Goal: Task Accomplishment & Management: Manage account settings

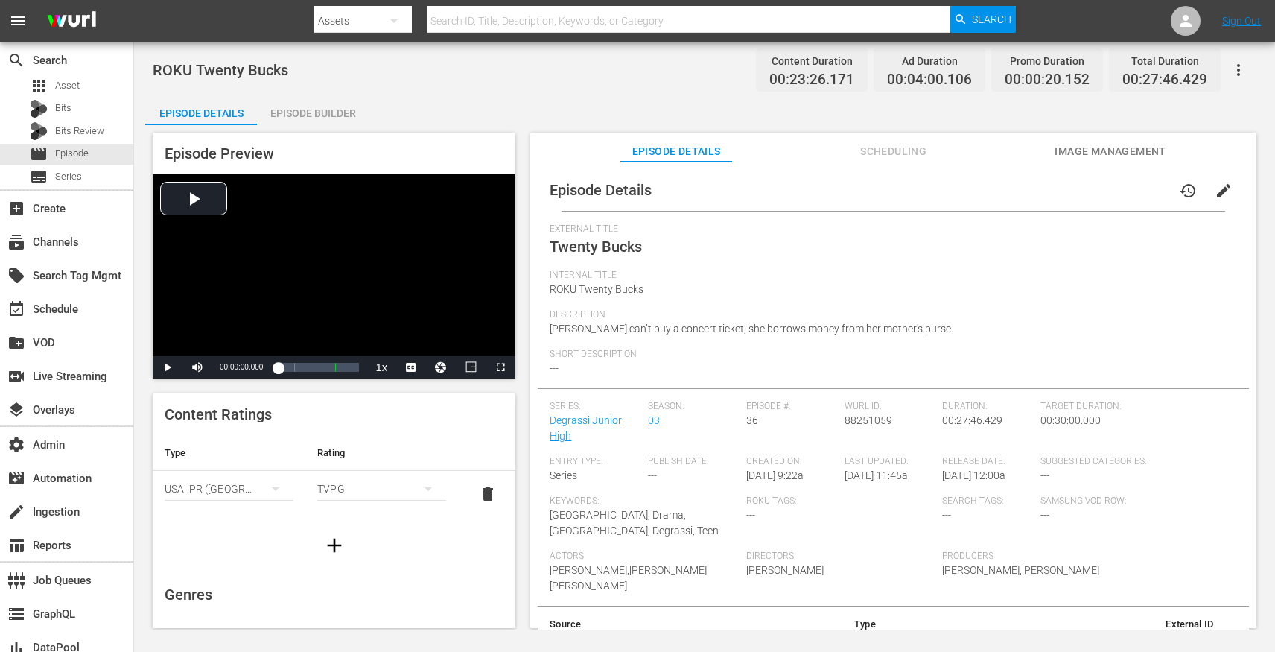
click at [1219, 179] on button "edit" at bounding box center [1224, 191] width 36 height 36
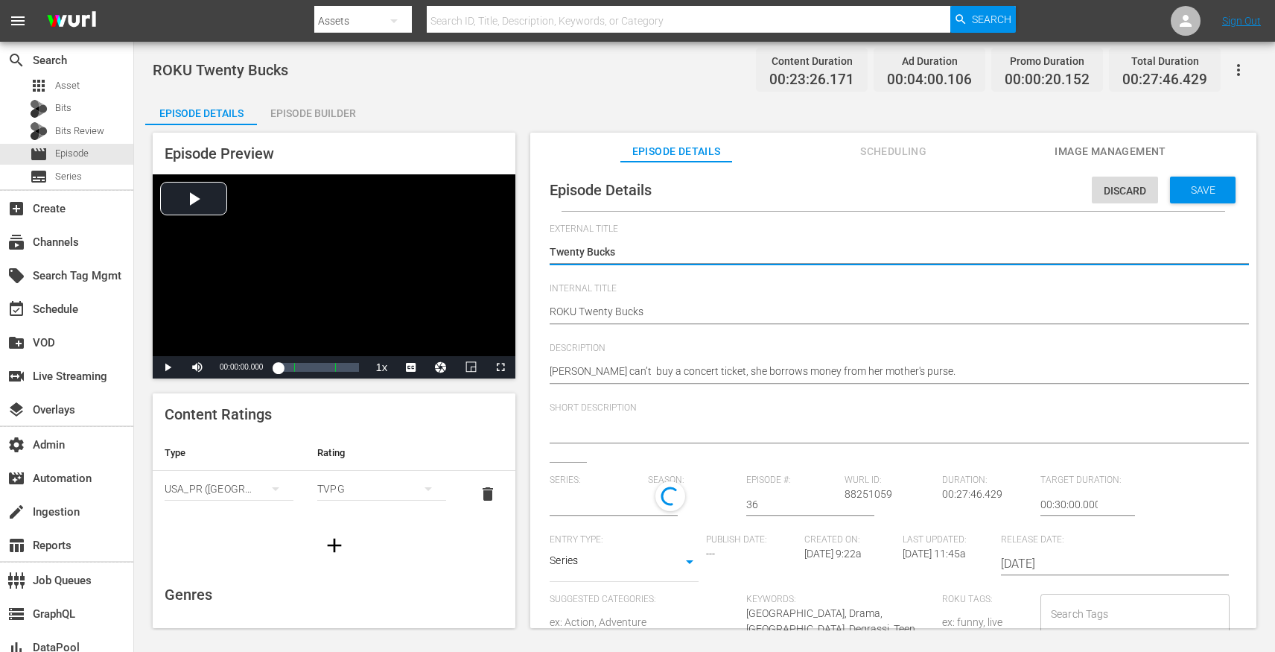
type input "Degrassi Junior High"
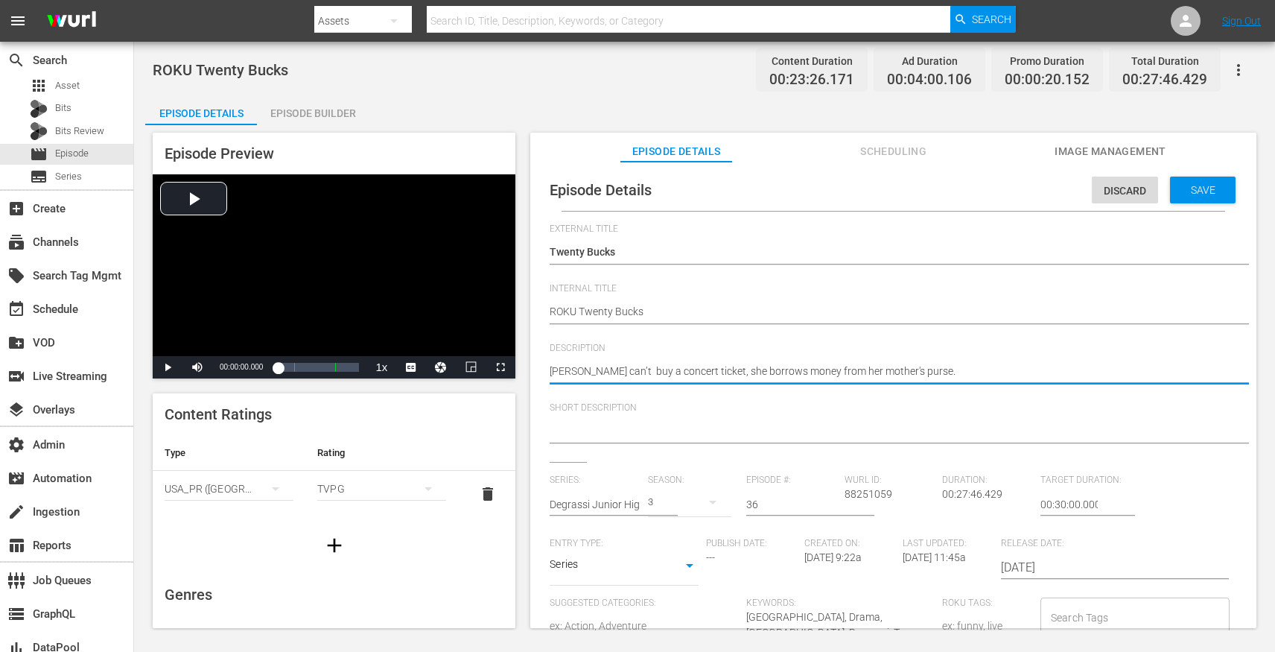
type textarea "Melanie can’t buy a concert ticket, she borrows money from her mother's purse."
click at [1199, 194] on span "Save" at bounding box center [1203, 190] width 48 height 12
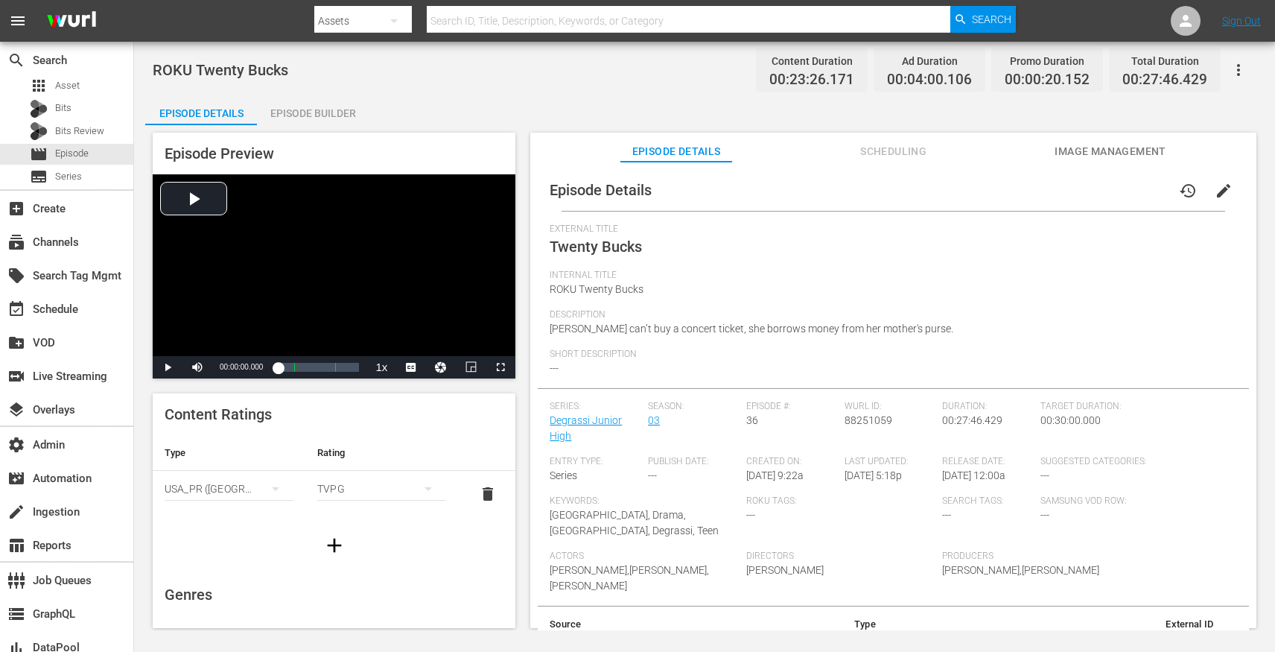
click at [918, 139] on button "Scheduling" at bounding box center [894, 148] width 112 height 30
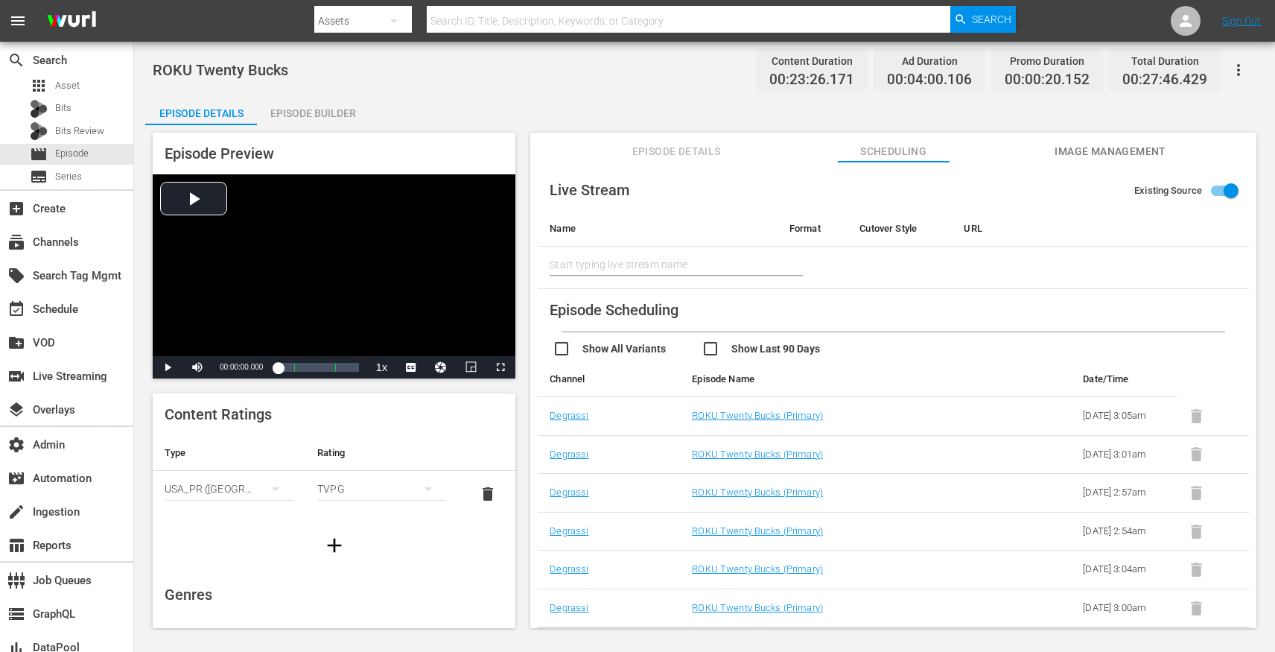
scroll to position [77, 0]
click at [748, 608] on link "ROKU Twenty Bucks (Primary)" at bounding box center [757, 607] width 131 height 11
click at [748, 563] on link "ROKU Twenty Bucks (Primary)" at bounding box center [757, 568] width 131 height 11
click at [747, 525] on link "ROKU Twenty Bucks (Primary)" at bounding box center [757, 530] width 131 height 11
click at [743, 486] on link "ROKU Twenty Bucks (Primary)" at bounding box center [757, 491] width 131 height 11
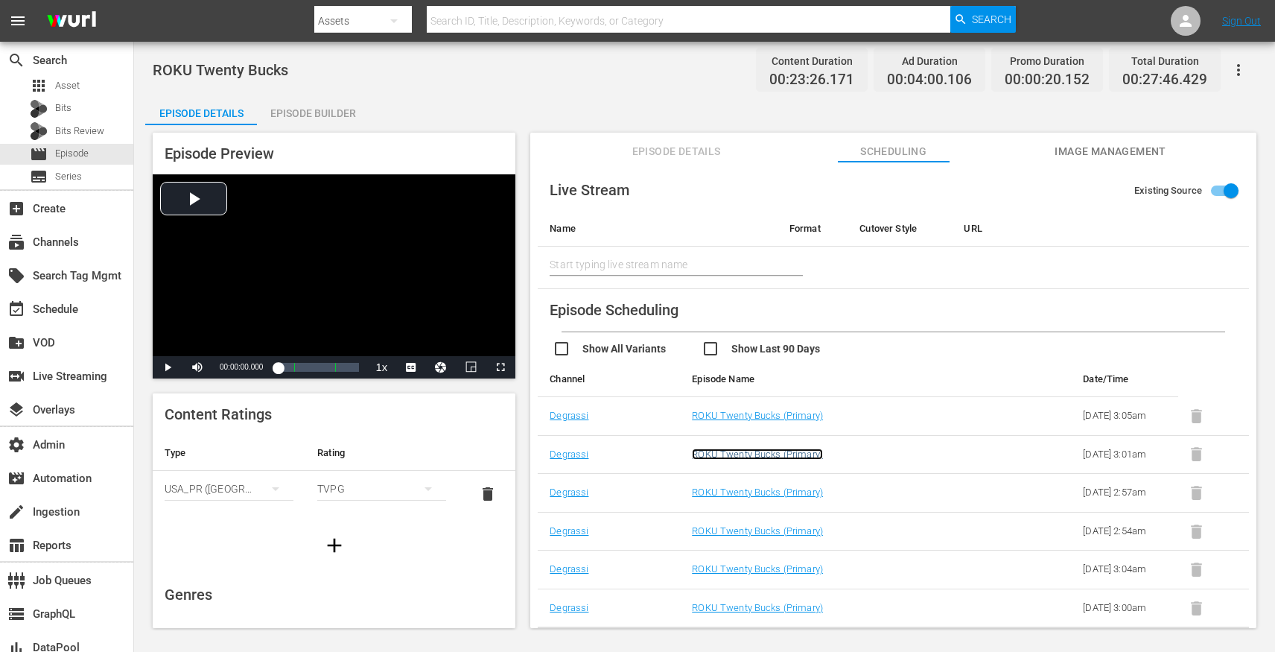
click at [742, 448] on link "ROKU Twenty Bucks (Primary)" at bounding box center [757, 453] width 131 height 11
click at [743, 410] on link "ROKU Twenty Bucks (Primary)" at bounding box center [757, 415] width 131 height 11
click at [522, 83] on div "ROKU Twenty Bucks Content Duration 00:23:26.171 Ad Duration 00:04:00.106 Promo …" at bounding box center [704, 70] width 1103 height 34
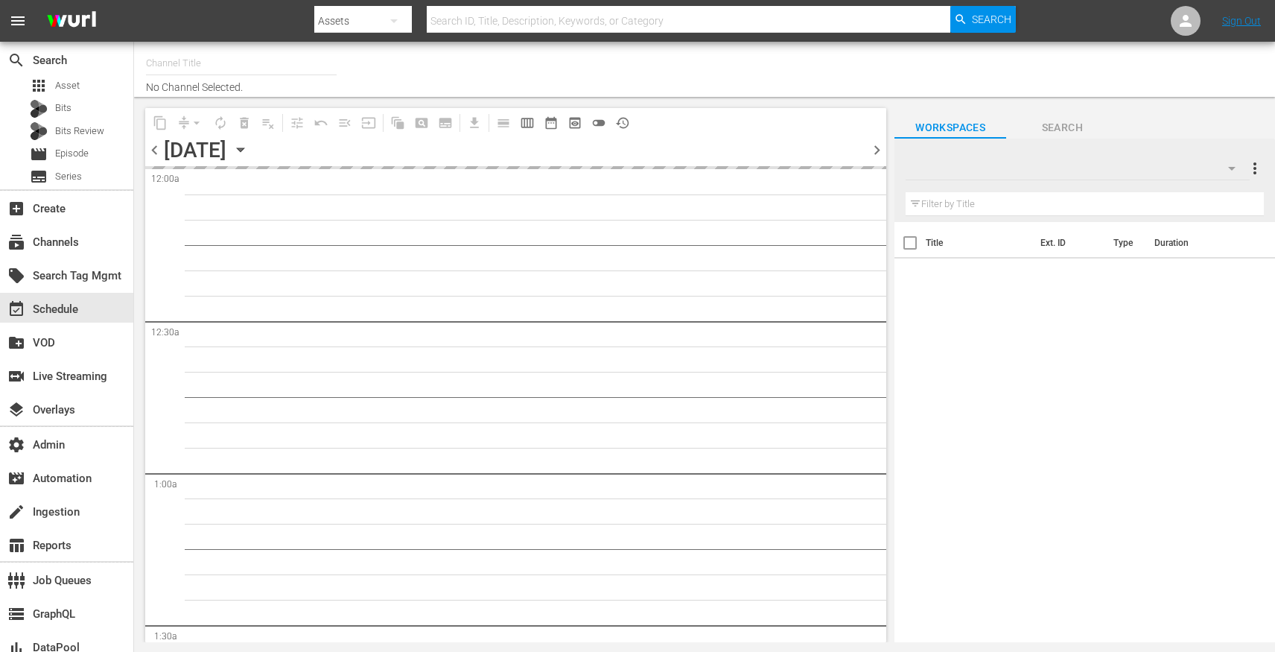
type input "Degrassi Roku (716)"
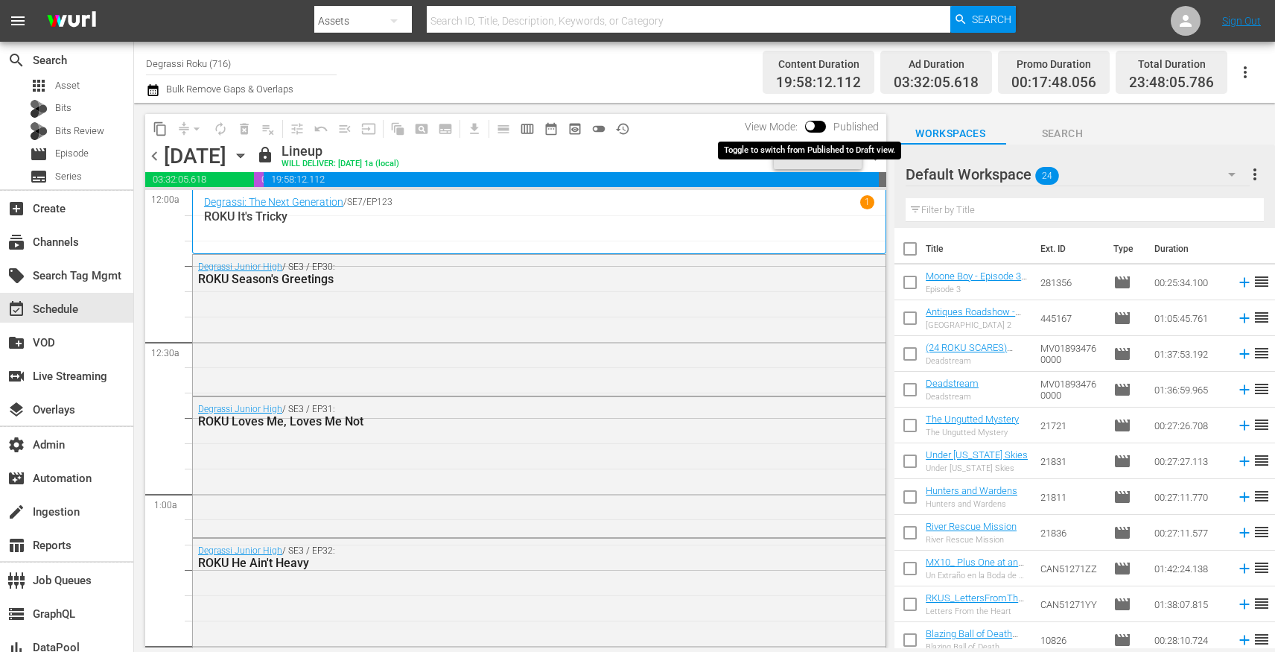
click at [814, 124] on input "checkbox" at bounding box center [809, 129] width 31 height 10
checkbox input "true"
click at [799, 155] on div "Unlock and Edit" at bounding box center [817, 155] width 73 height 27
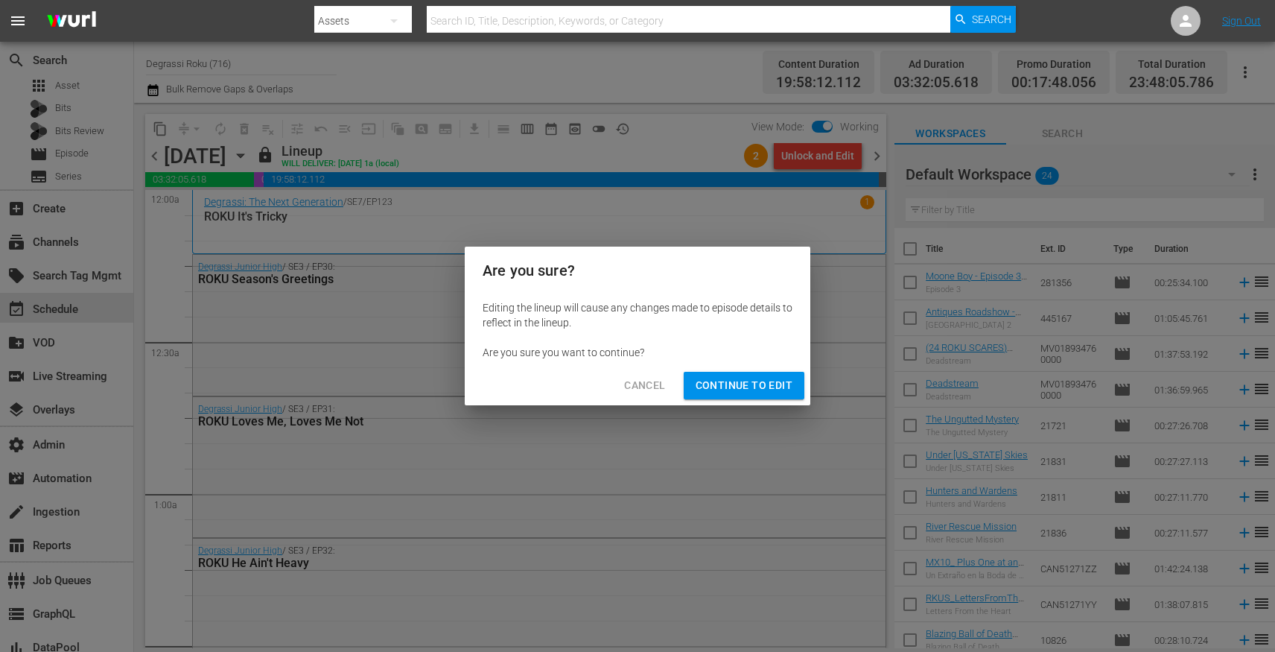
click at [766, 372] on button "Continue to Edit" at bounding box center [744, 386] width 121 height 28
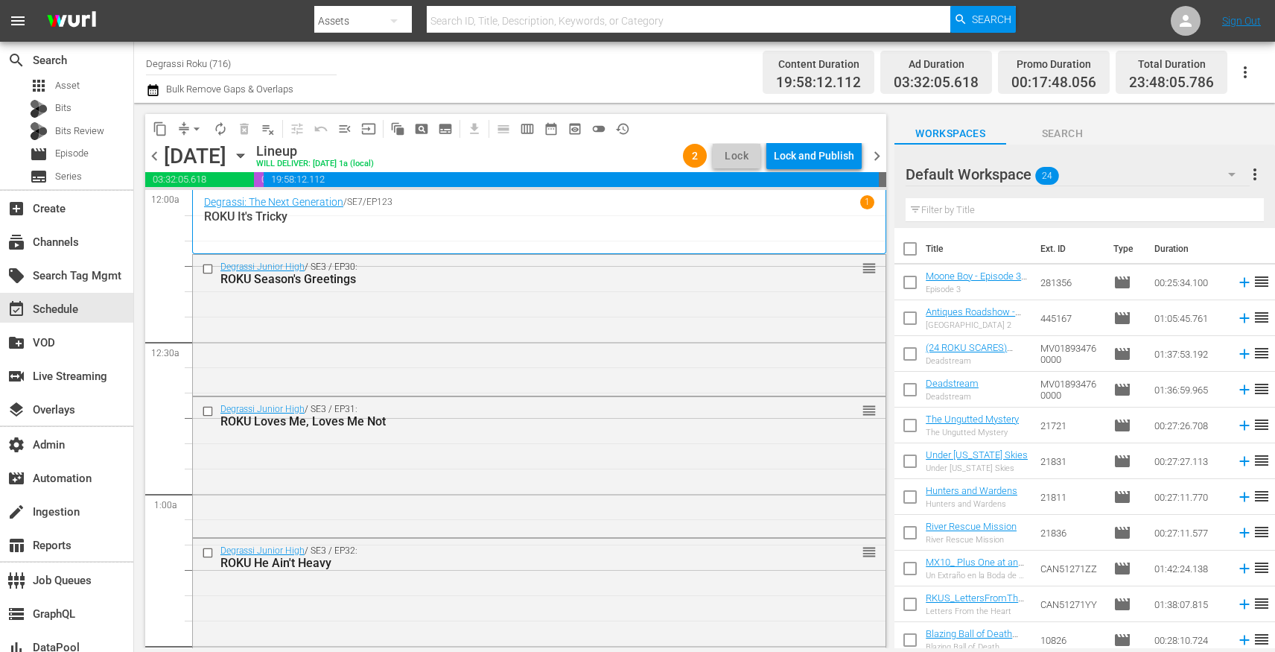
click at [828, 159] on div "Lock and Publish" at bounding box center [814, 155] width 80 height 27
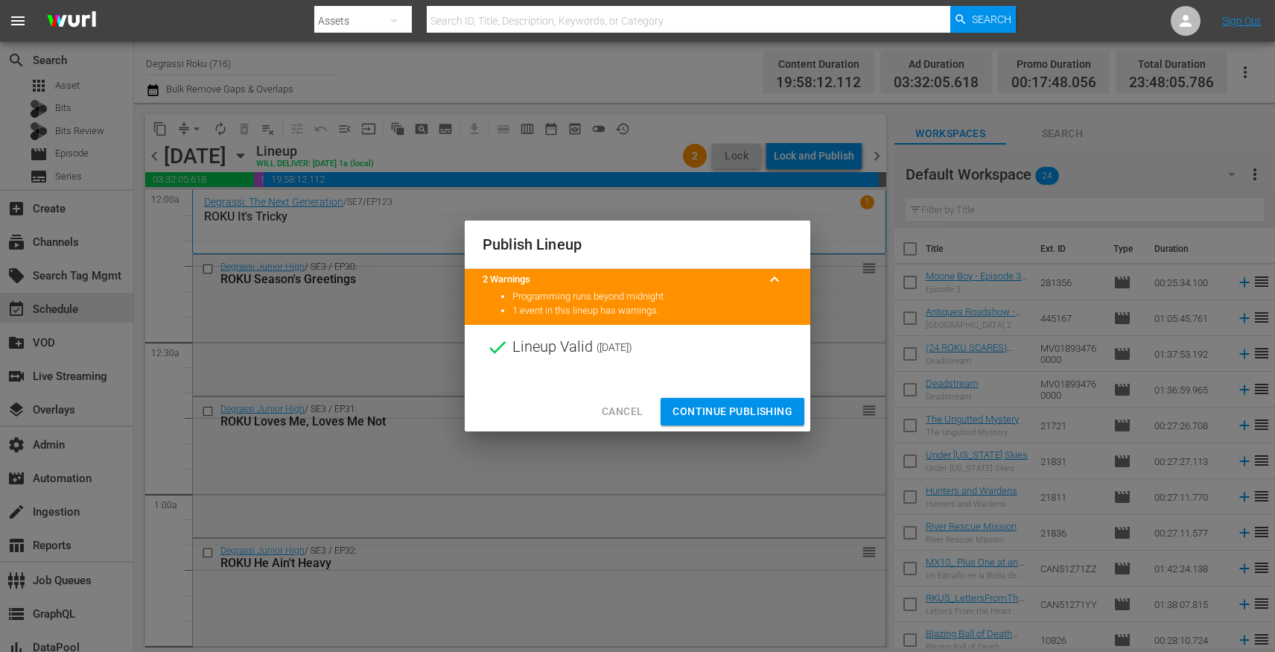
click at [750, 407] on span "Continue Publishing" at bounding box center [732, 411] width 120 height 19
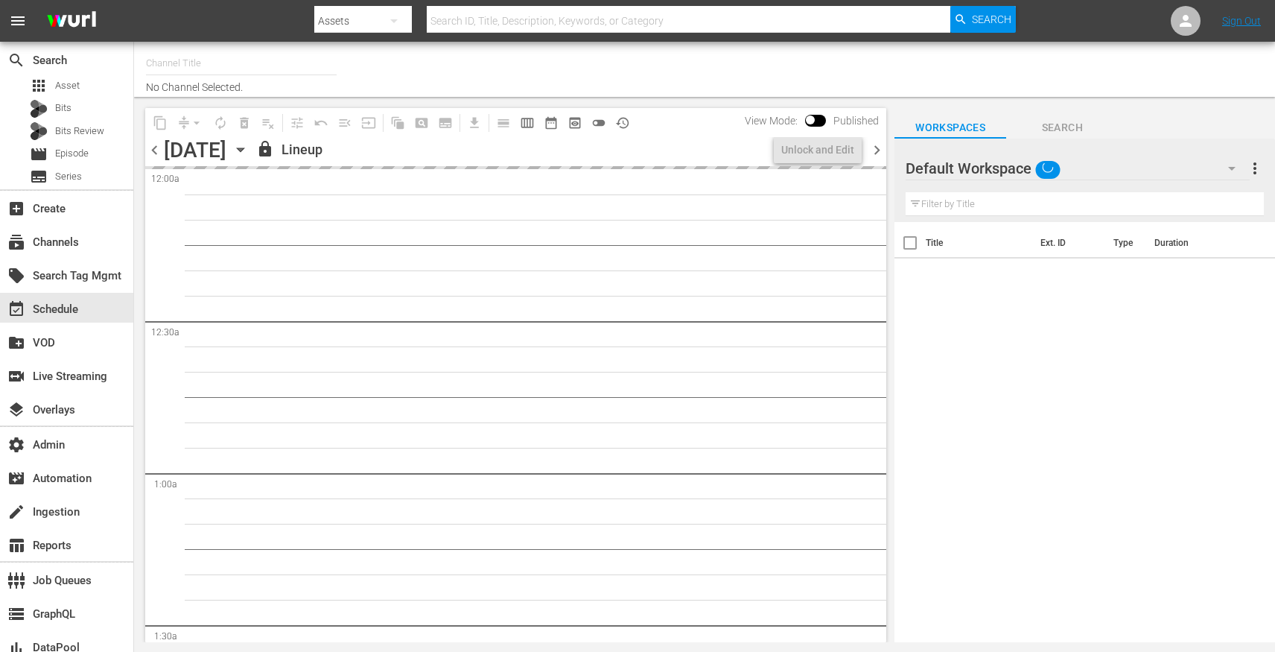
type input "Degrassi Roku (716)"
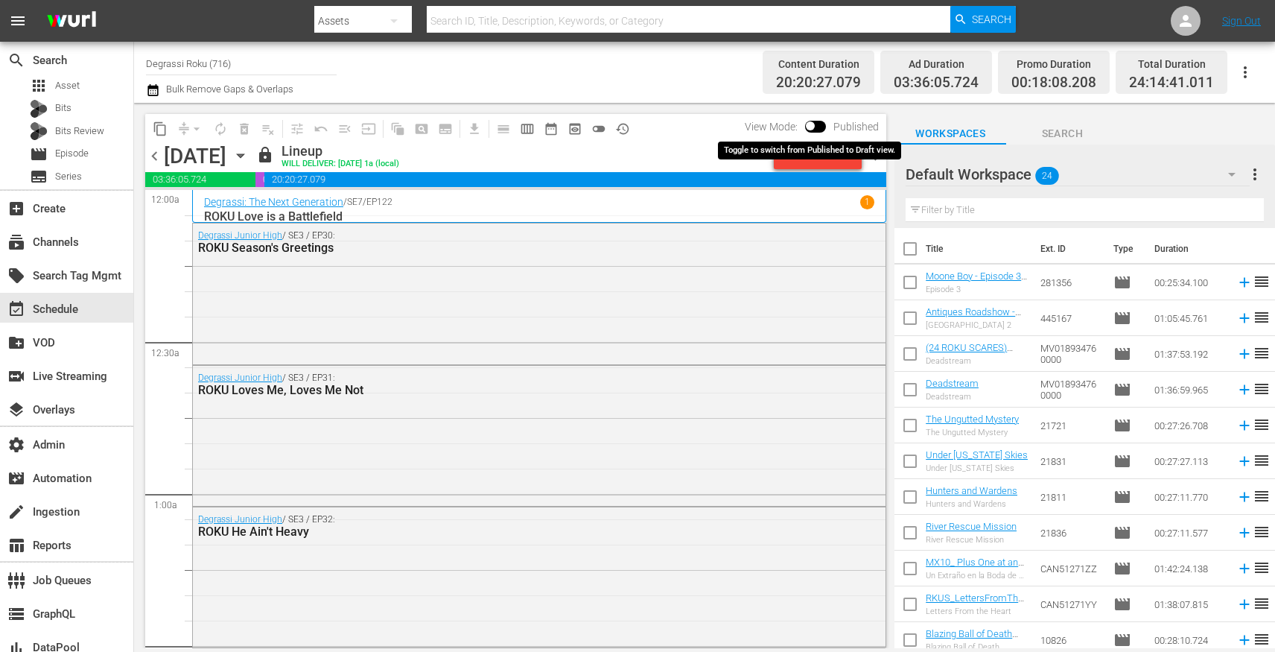
click at [815, 122] on span at bounding box center [810, 125] width 9 height 9
click at [812, 127] on input "checkbox" at bounding box center [809, 129] width 31 height 10
click at [817, 124] on input "checkbox" at bounding box center [827, 129] width 31 height 10
checkbox input "false"
click at [827, 162] on div "Unlock and Edit" at bounding box center [817, 155] width 73 height 27
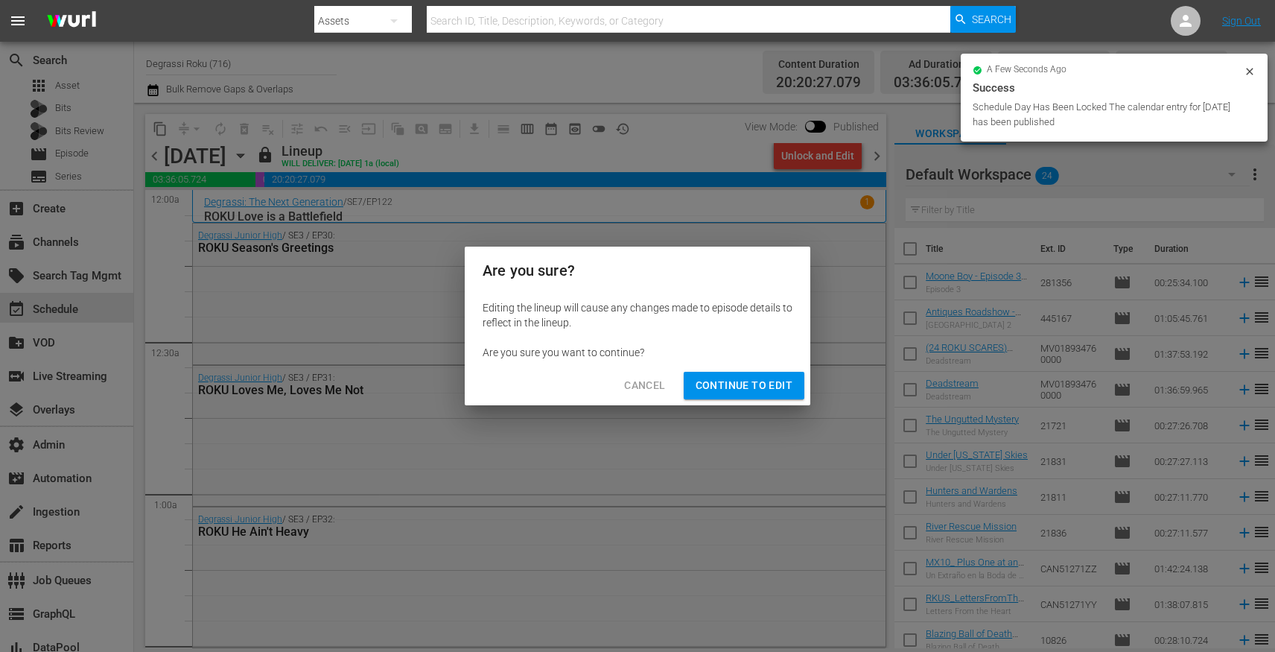
click at [766, 386] on span "Continue to Edit" at bounding box center [743, 385] width 97 height 19
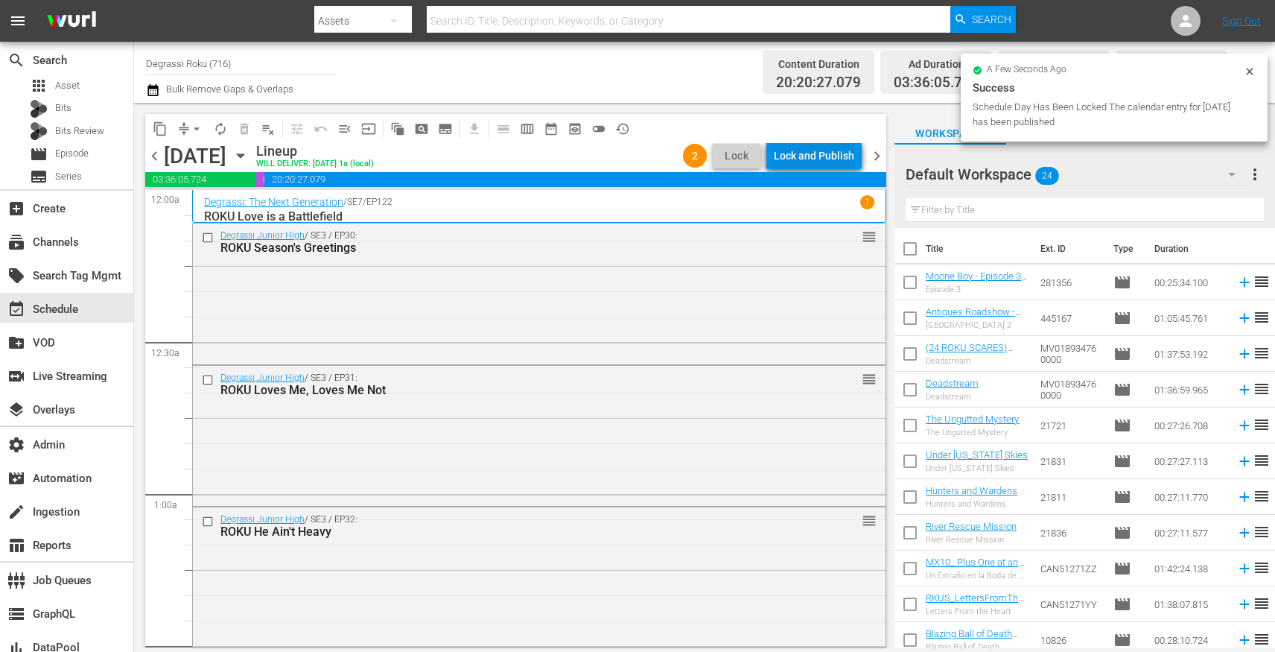
click at [818, 157] on div "Lock and Publish" at bounding box center [814, 155] width 80 height 27
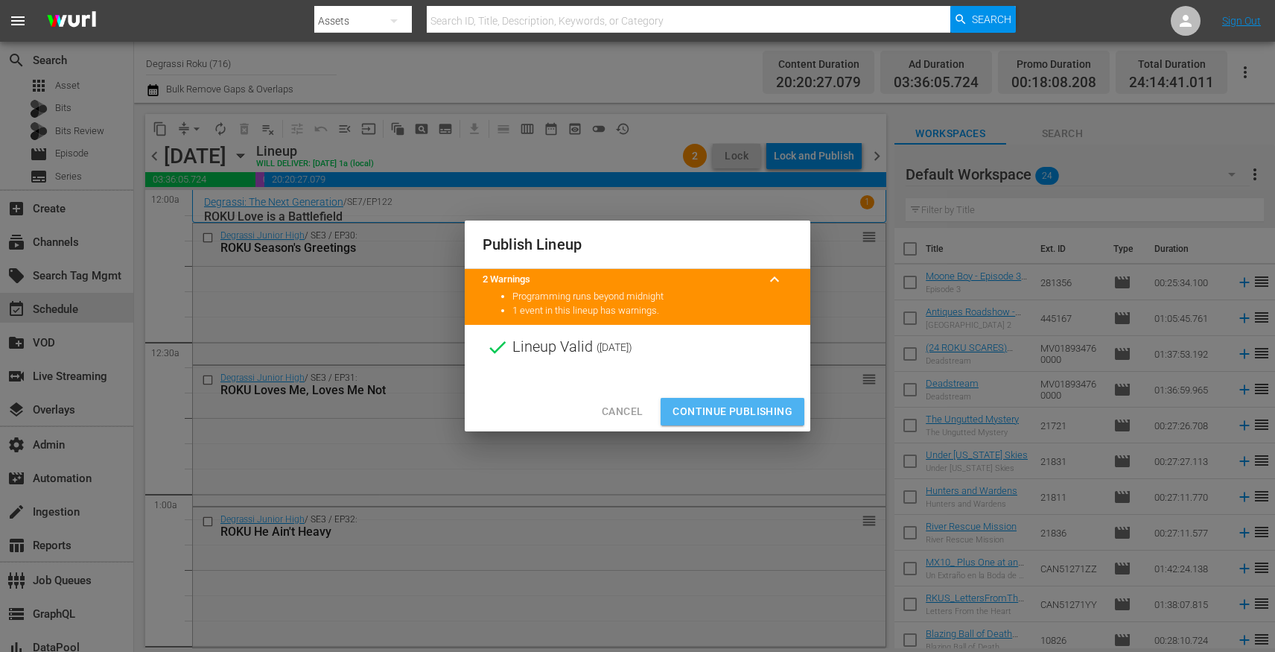
click at [746, 413] on span "Continue Publishing" at bounding box center [732, 411] width 120 height 19
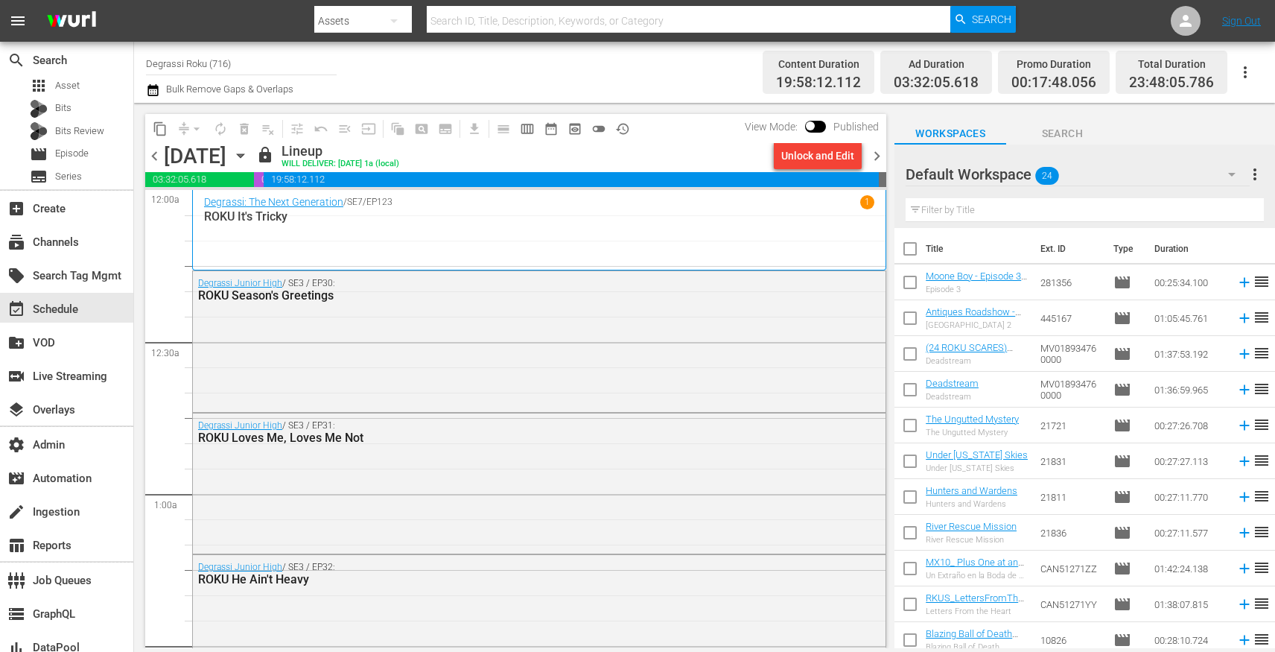
click at [815, 121] on span at bounding box center [815, 127] width 21 height 12
click at [815, 124] on input "checkbox" at bounding box center [809, 129] width 31 height 10
click at [821, 126] on input "checkbox" at bounding box center [827, 129] width 31 height 10
checkbox input "false"
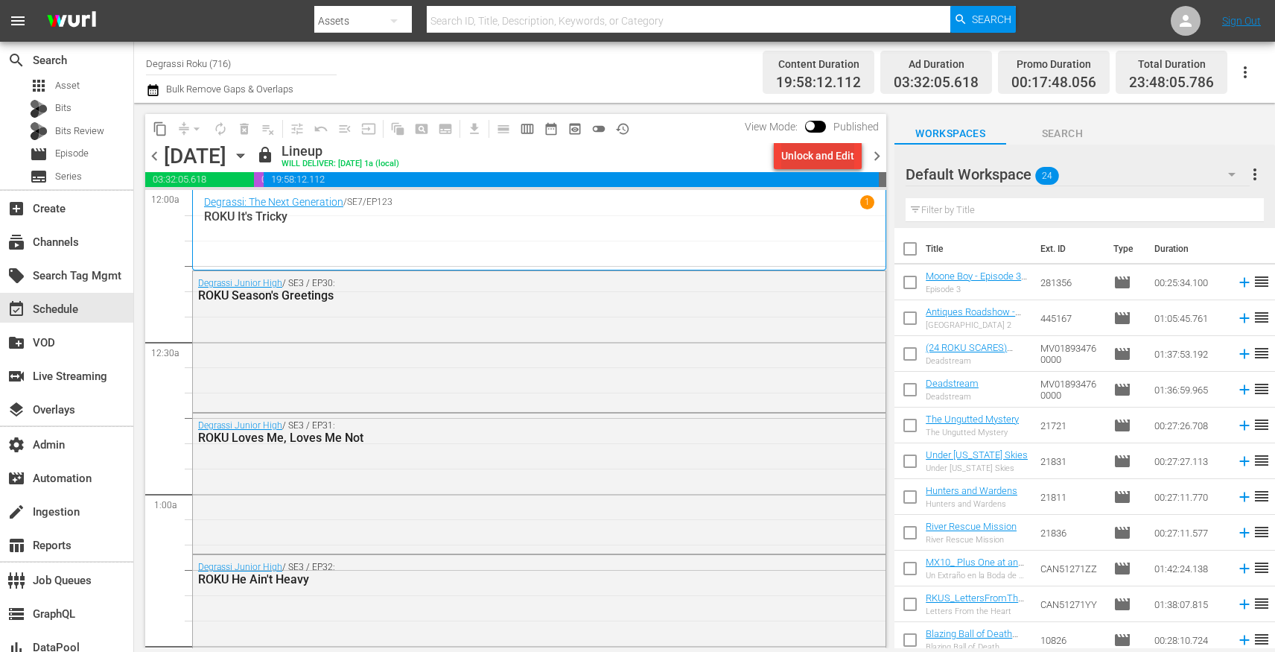
click at [822, 153] on div "Unlock and Edit" at bounding box center [817, 155] width 73 height 27
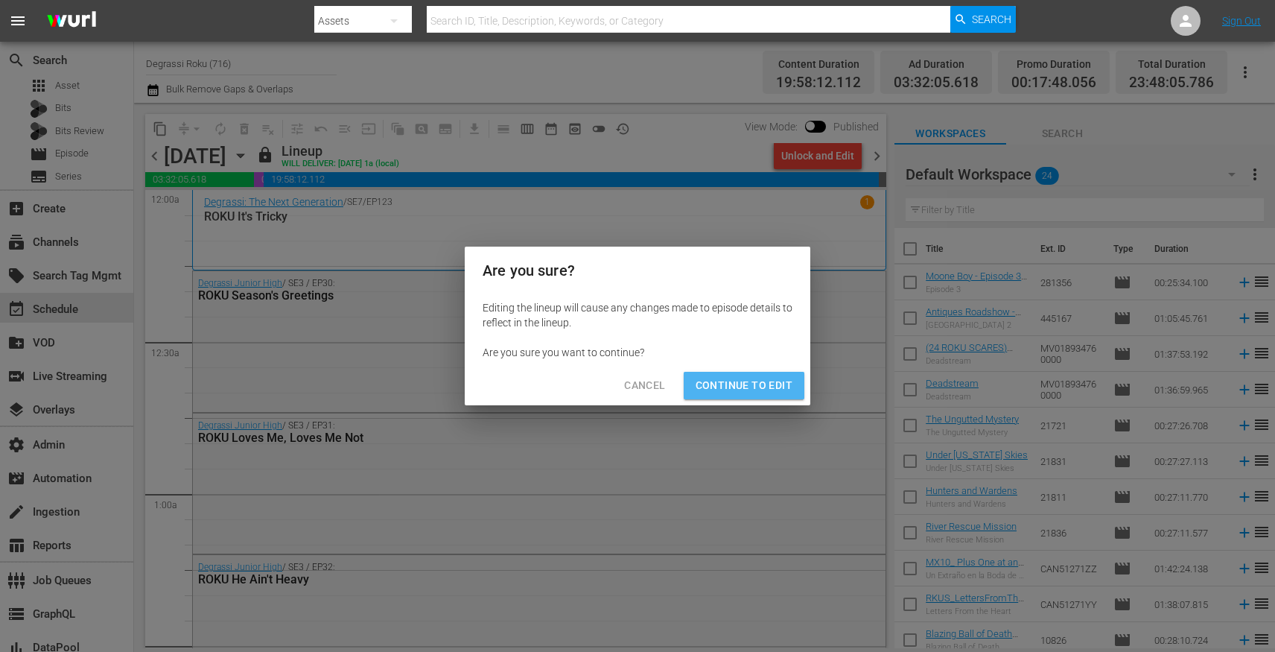
click at [771, 383] on span "Continue to Edit" at bounding box center [743, 385] width 97 height 19
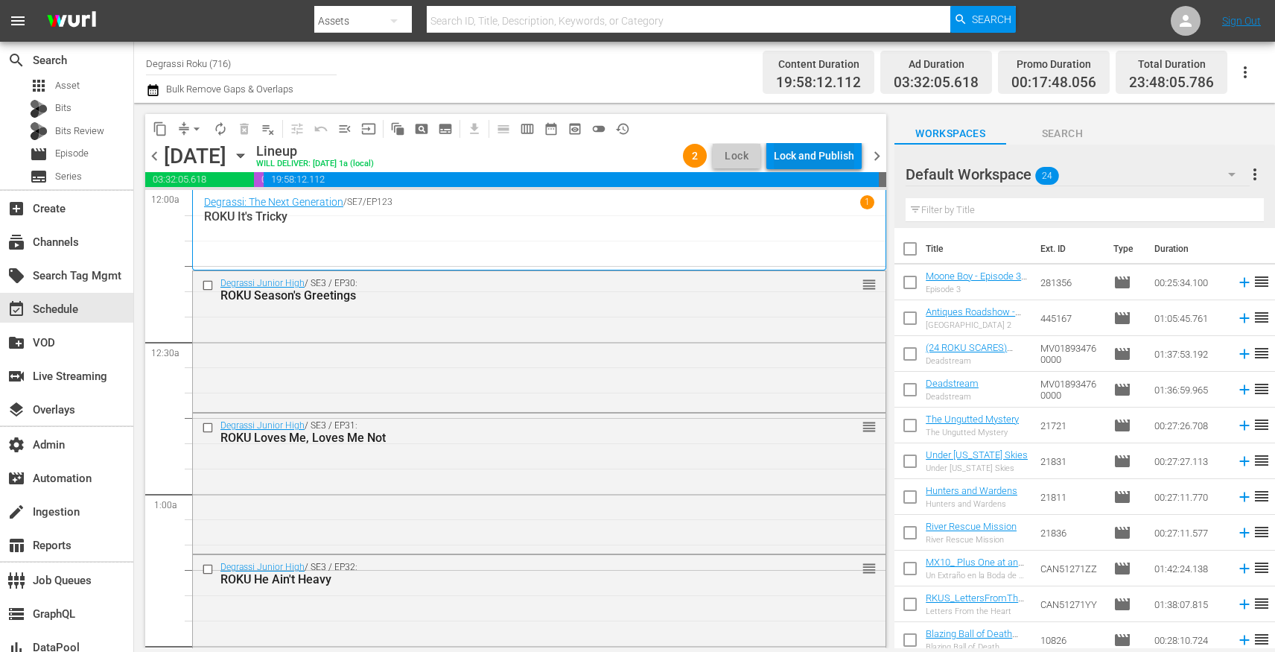
click at [827, 162] on div "Lock and Publish" at bounding box center [814, 155] width 80 height 27
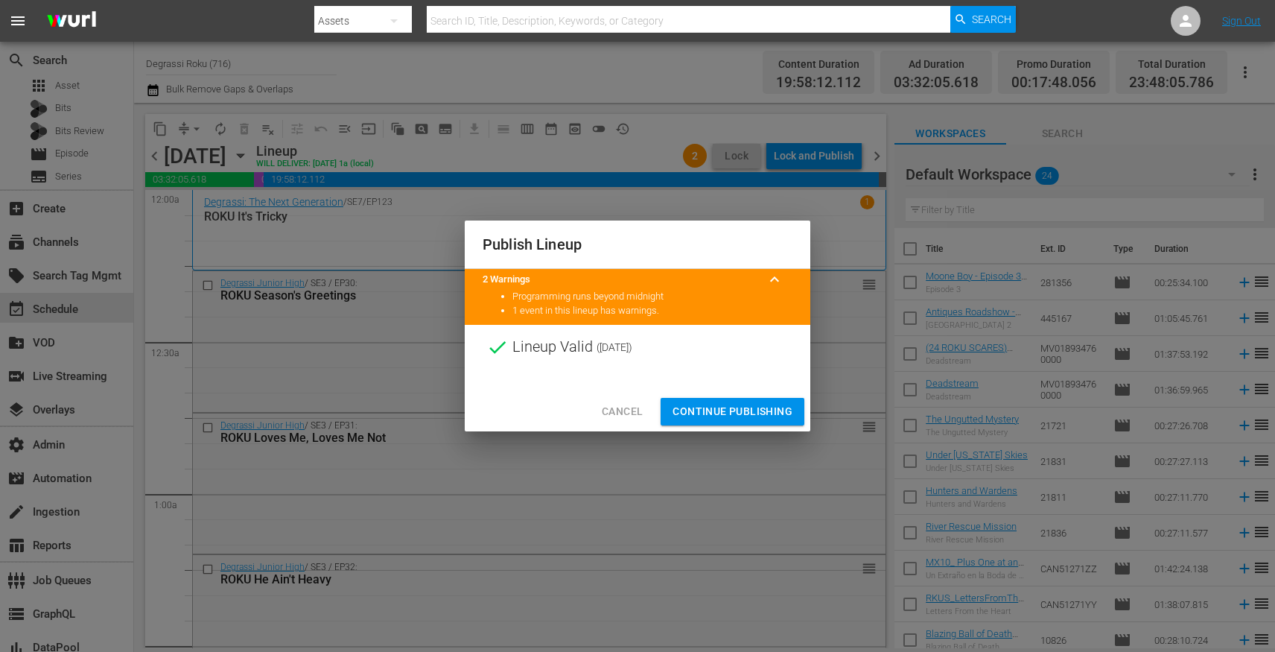
click at [761, 401] on button "Continue Publishing" at bounding box center [732, 412] width 144 height 28
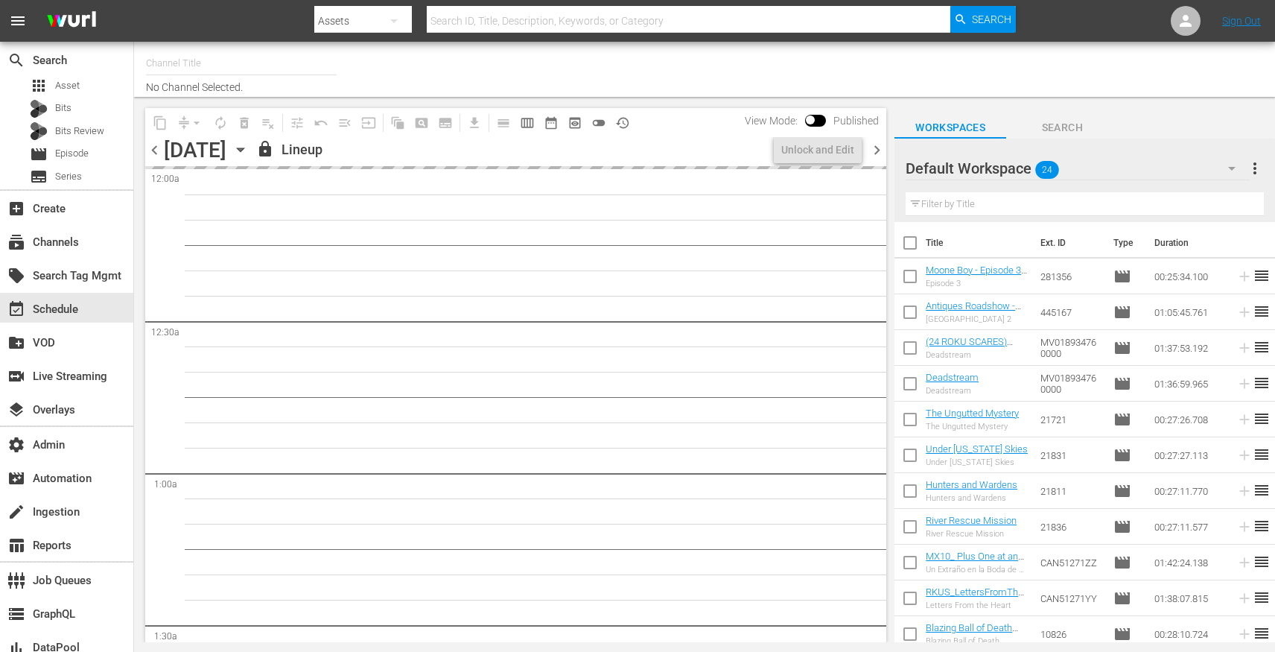
type input "Degrassi Roku (716)"
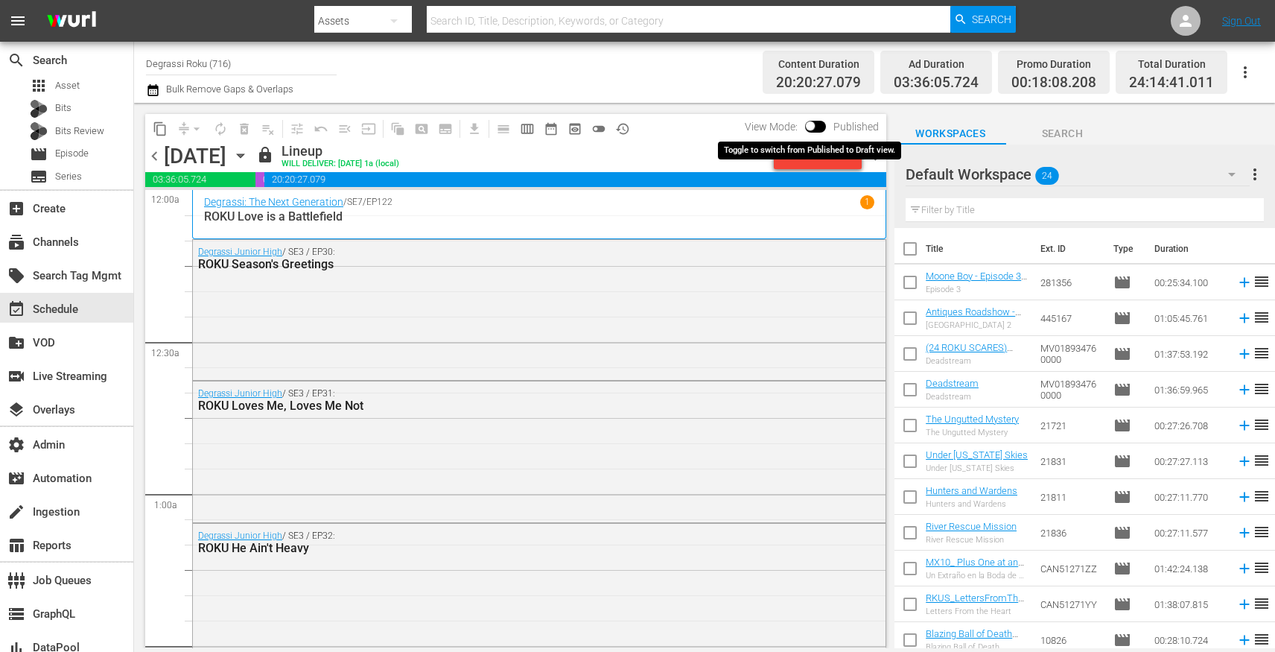
click at [812, 127] on input "checkbox" at bounding box center [809, 129] width 31 height 10
click at [825, 129] on input "checkbox" at bounding box center [827, 129] width 31 height 10
checkbox input "false"
click at [825, 155] on div "Unlock and Edit" at bounding box center [817, 155] width 73 height 27
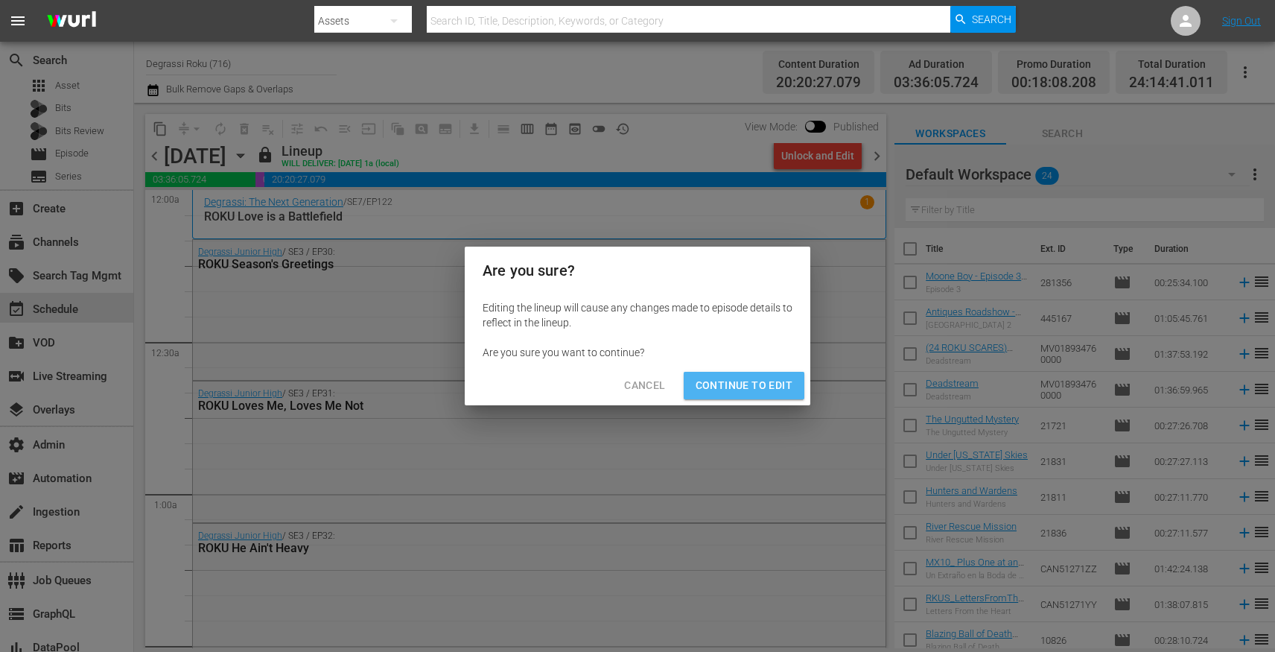
click at [765, 391] on span "Continue to Edit" at bounding box center [743, 385] width 97 height 19
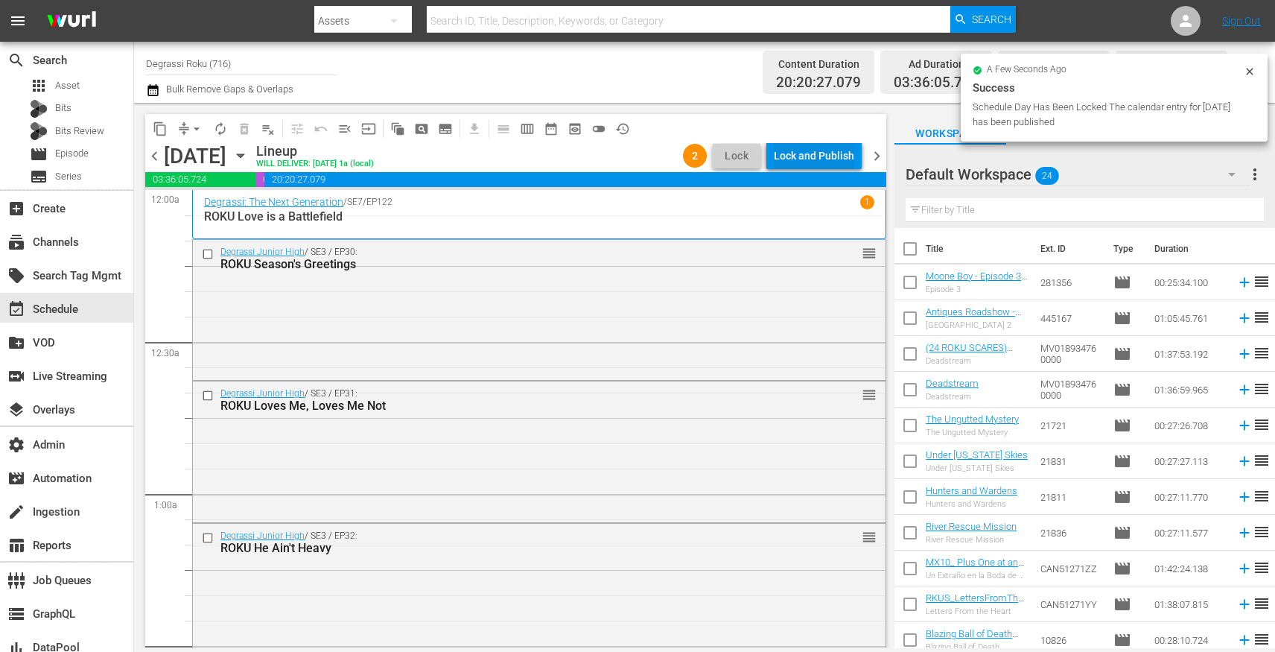
click at [832, 159] on div "Lock and Publish" at bounding box center [814, 155] width 80 height 27
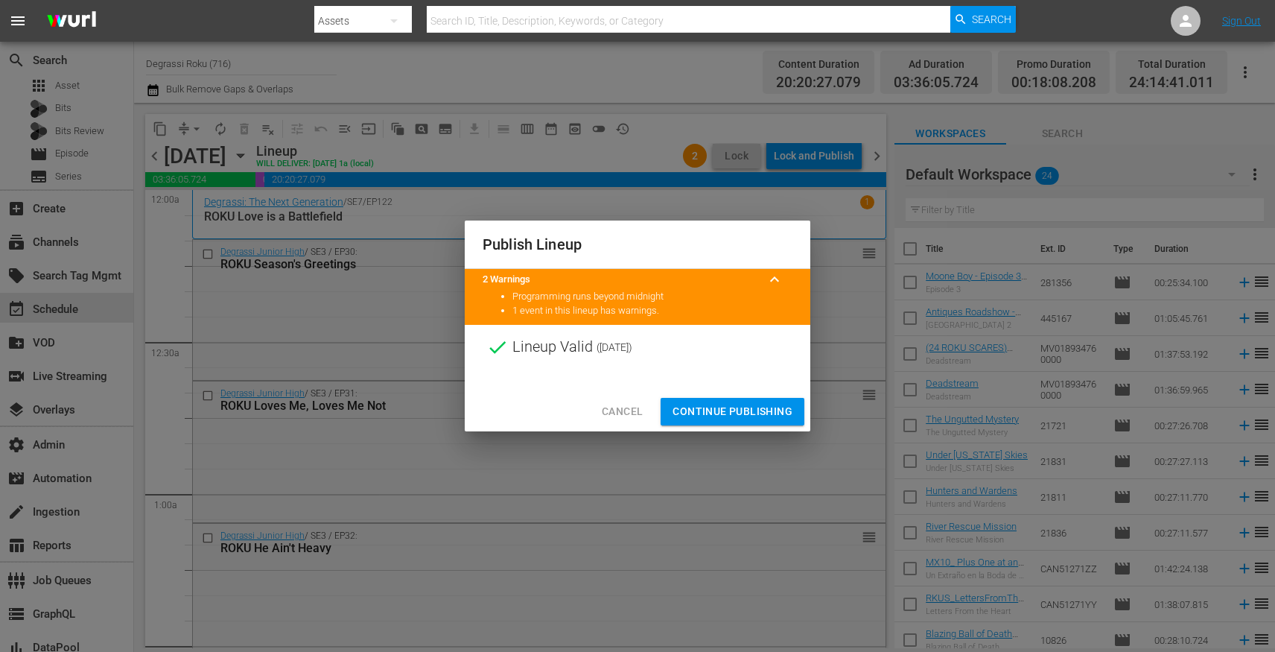
click at [754, 415] on span "Continue Publishing" at bounding box center [732, 411] width 120 height 19
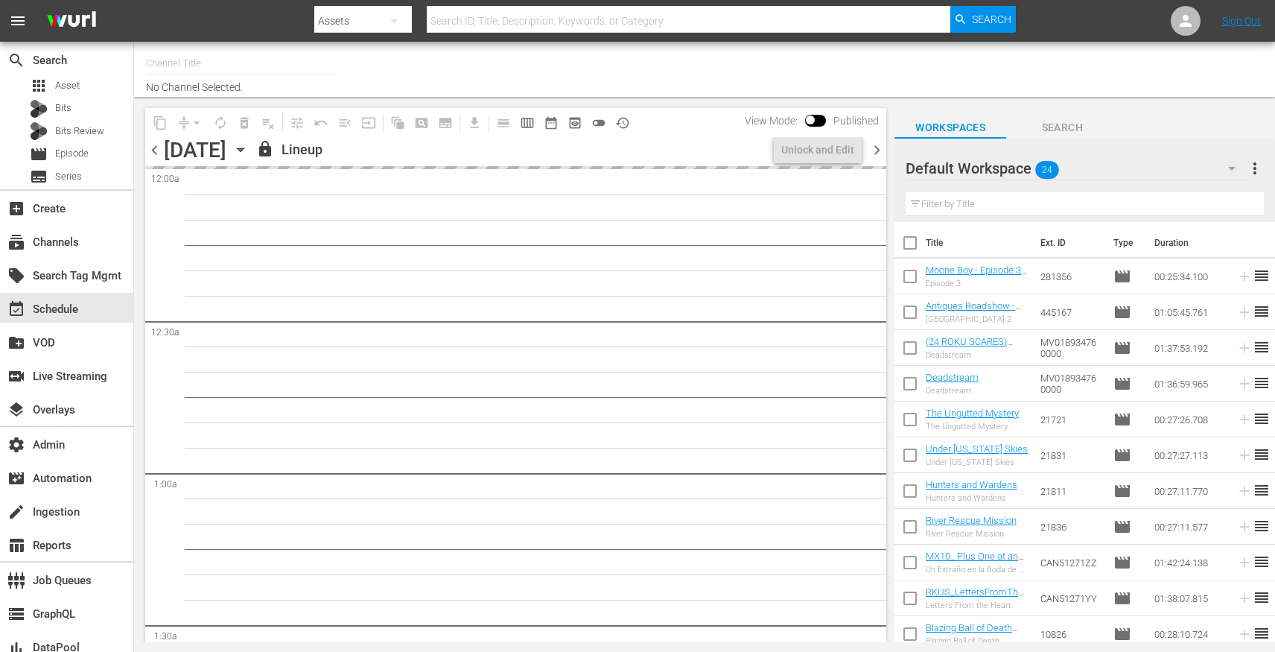
type input "Degrassi Roku (716)"
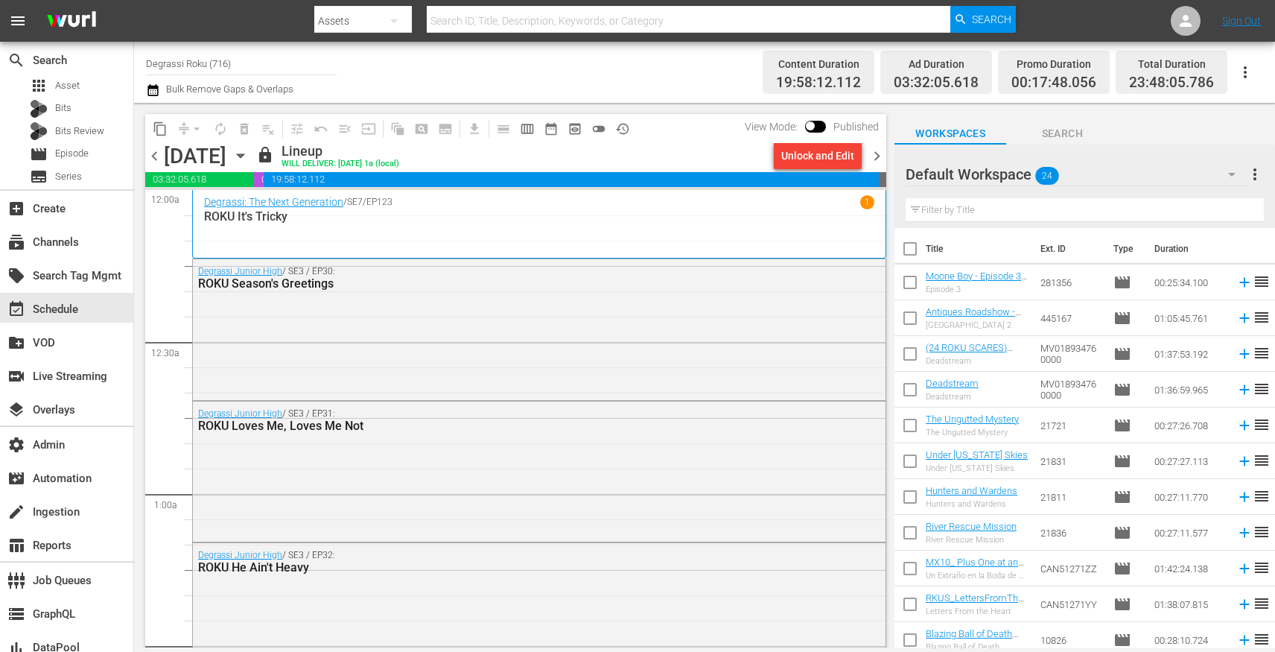
click at [818, 128] on input "checkbox" at bounding box center [809, 129] width 31 height 10
click at [820, 123] on span at bounding box center [822, 127] width 21 height 12
click at [823, 123] on span at bounding box center [822, 127] width 21 height 12
click at [824, 128] on input "checkbox" at bounding box center [827, 129] width 31 height 10
checkbox input "false"
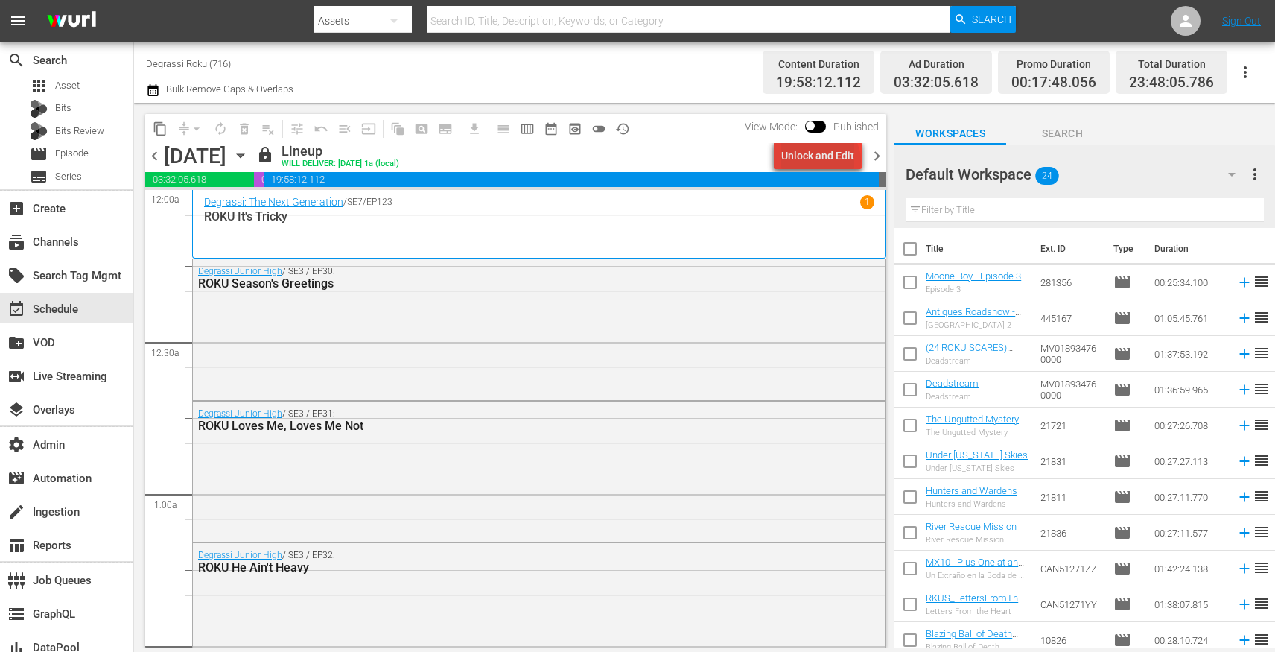
click at [824, 161] on div "Unlock and Edit" at bounding box center [817, 155] width 73 height 27
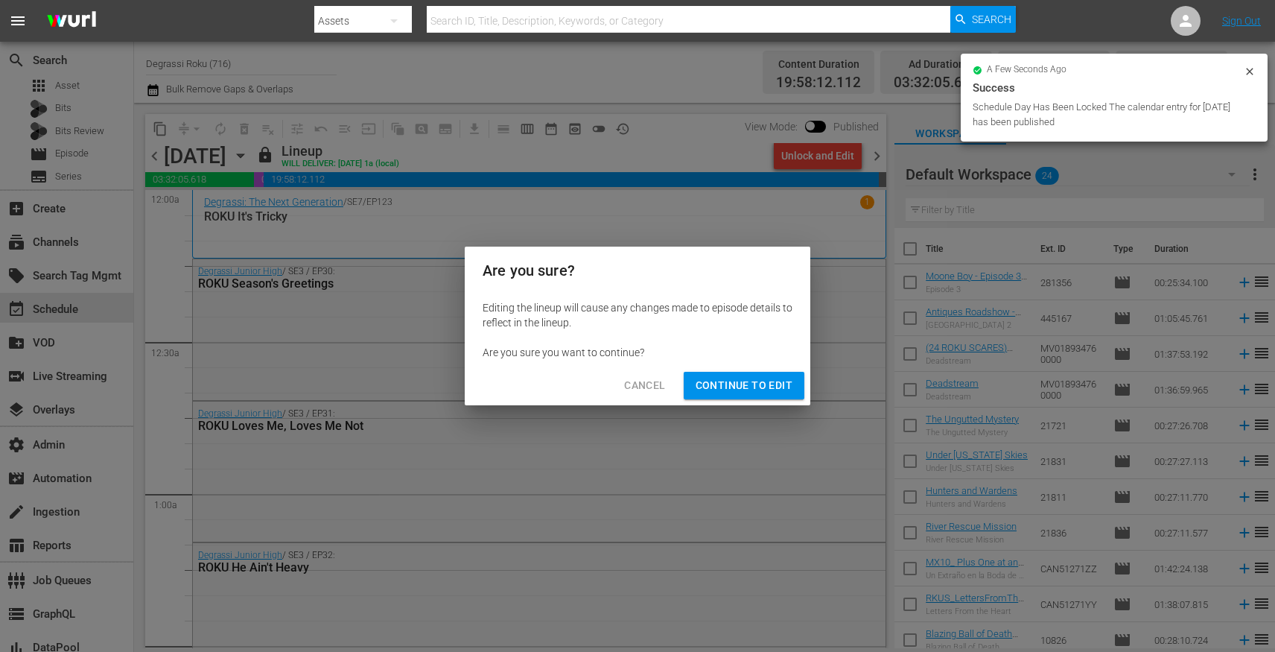
click at [776, 377] on span "Continue to Edit" at bounding box center [743, 385] width 97 height 19
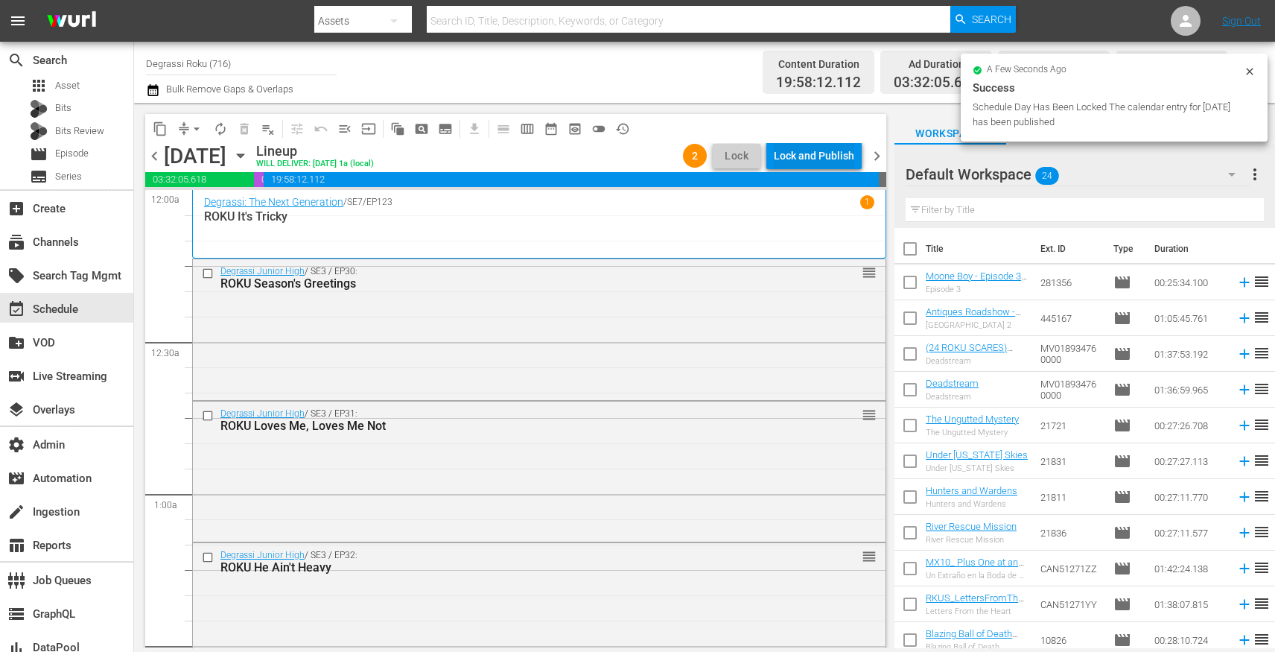
click at [823, 150] on div "Lock and Publish" at bounding box center [814, 155] width 80 height 27
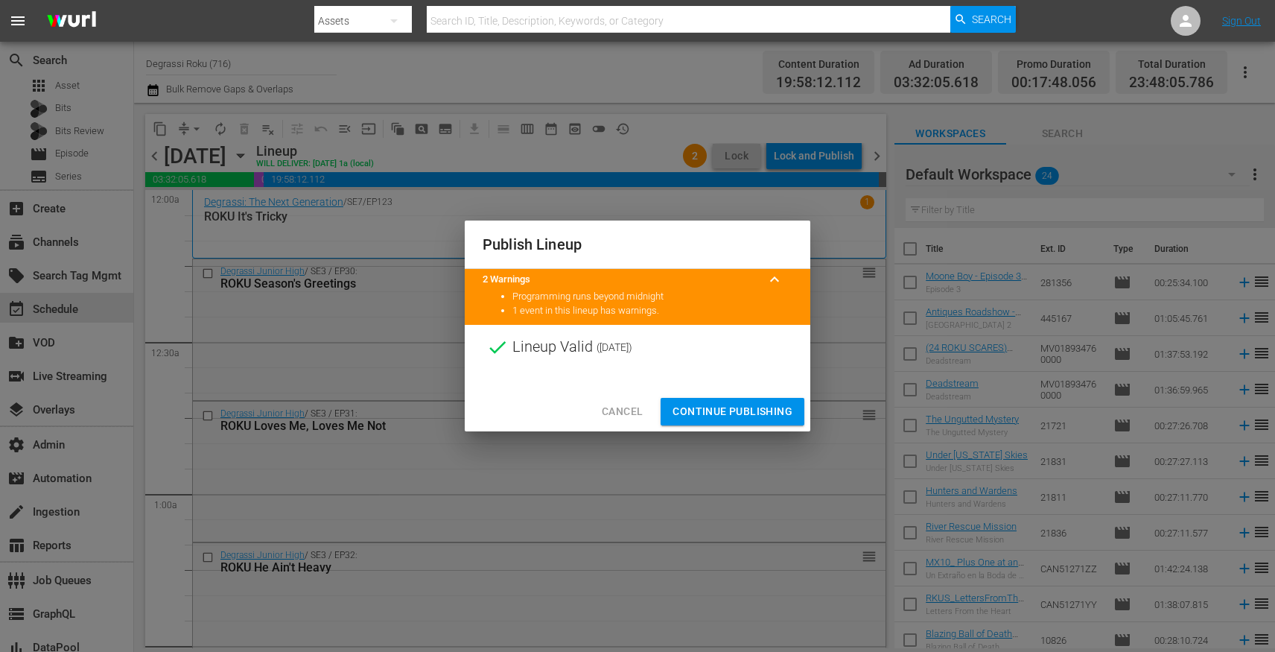
click at [762, 407] on span "Continue Publishing" at bounding box center [732, 411] width 120 height 19
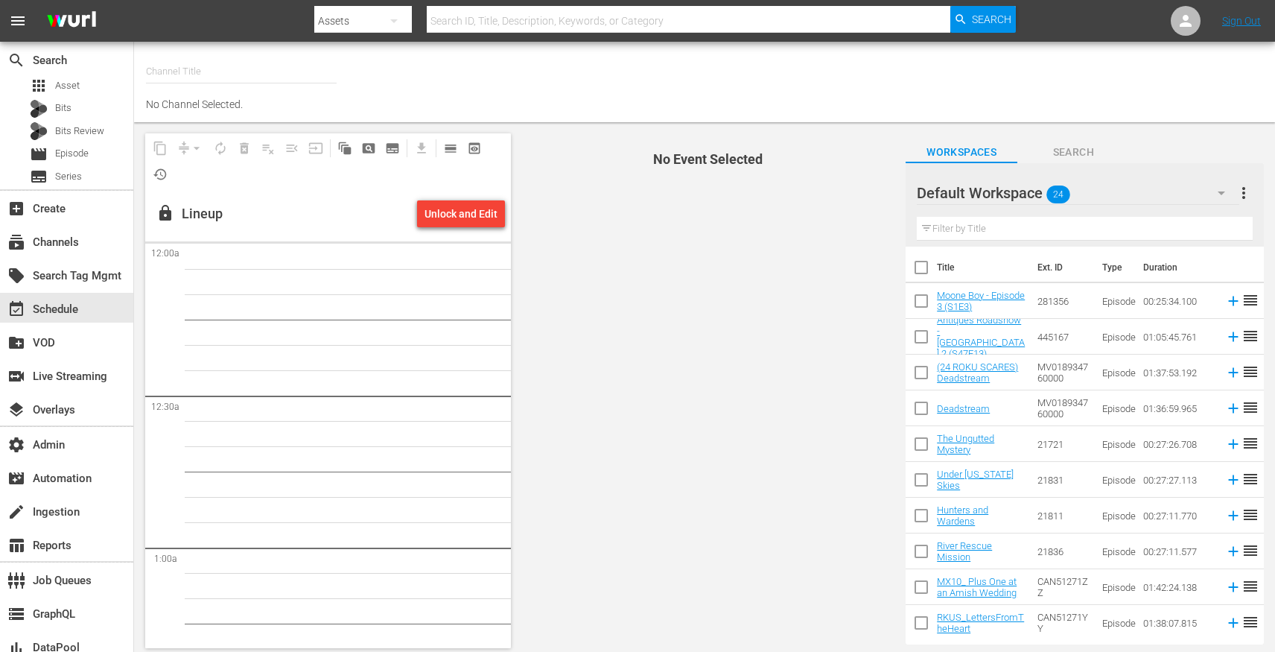
type input "Degrassi Roku (716)"
